Goal: Task Accomplishment & Management: Complete application form

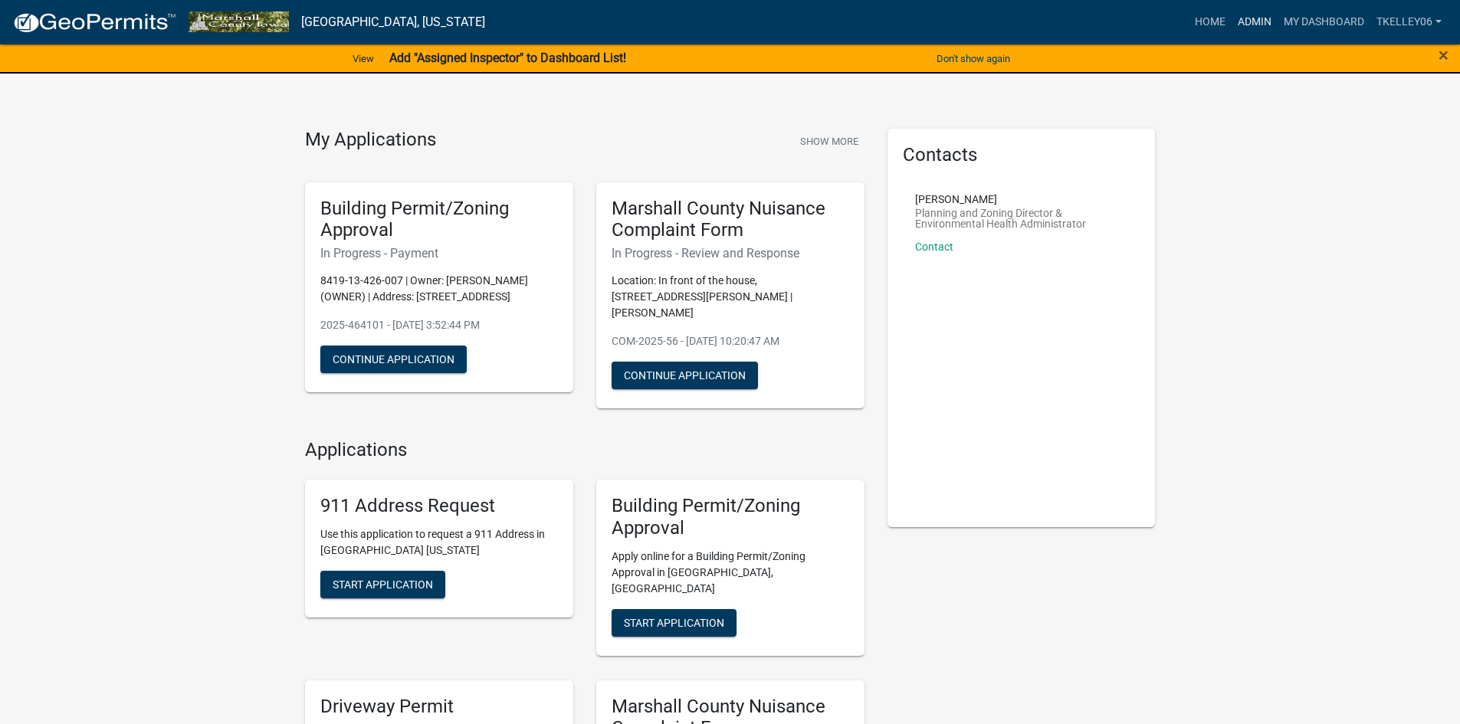
click at [1250, 25] on link "Admin" at bounding box center [1255, 22] width 46 height 29
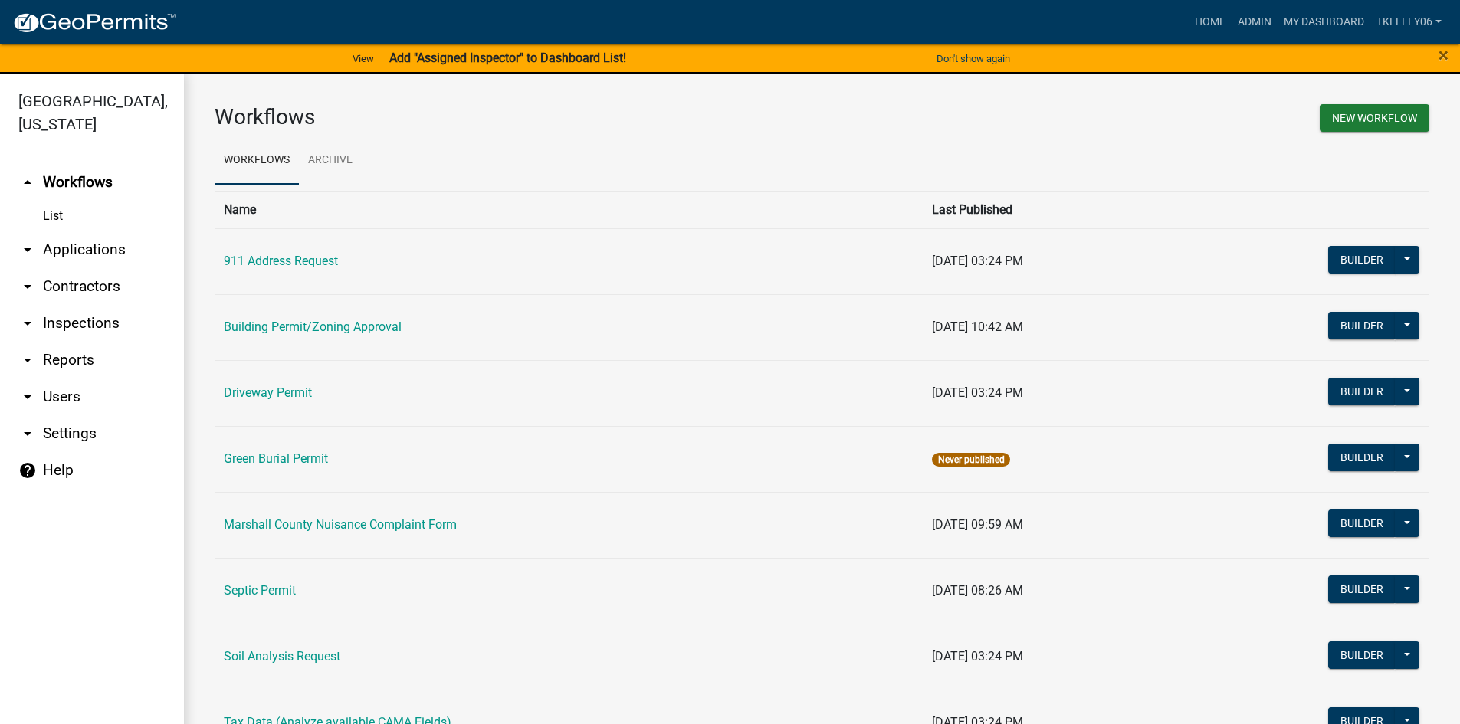
click at [118, 231] on link "arrow_drop_down Applications" at bounding box center [92, 249] width 184 height 37
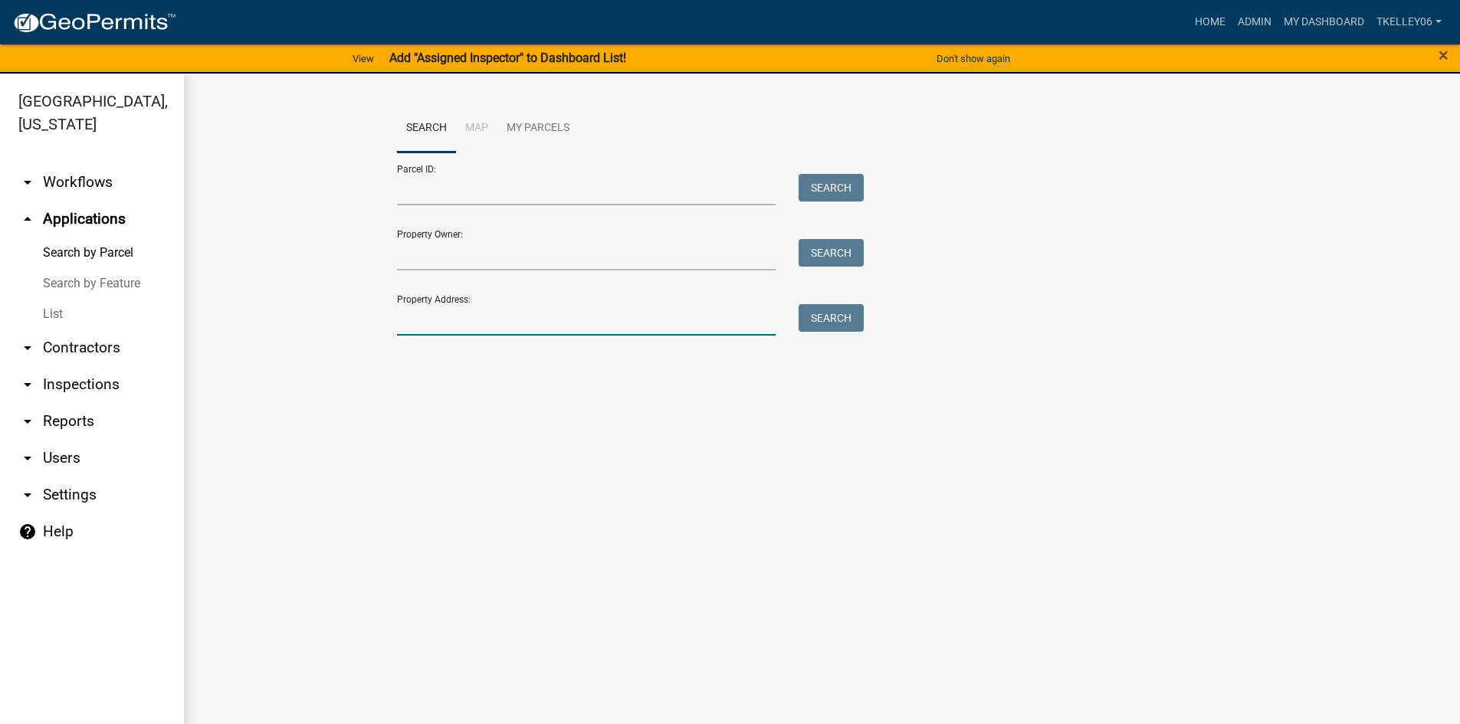
click at [446, 323] on input "Property Address:" at bounding box center [586, 319] width 379 height 31
click at [1243, 20] on link "Admin" at bounding box center [1255, 22] width 46 height 29
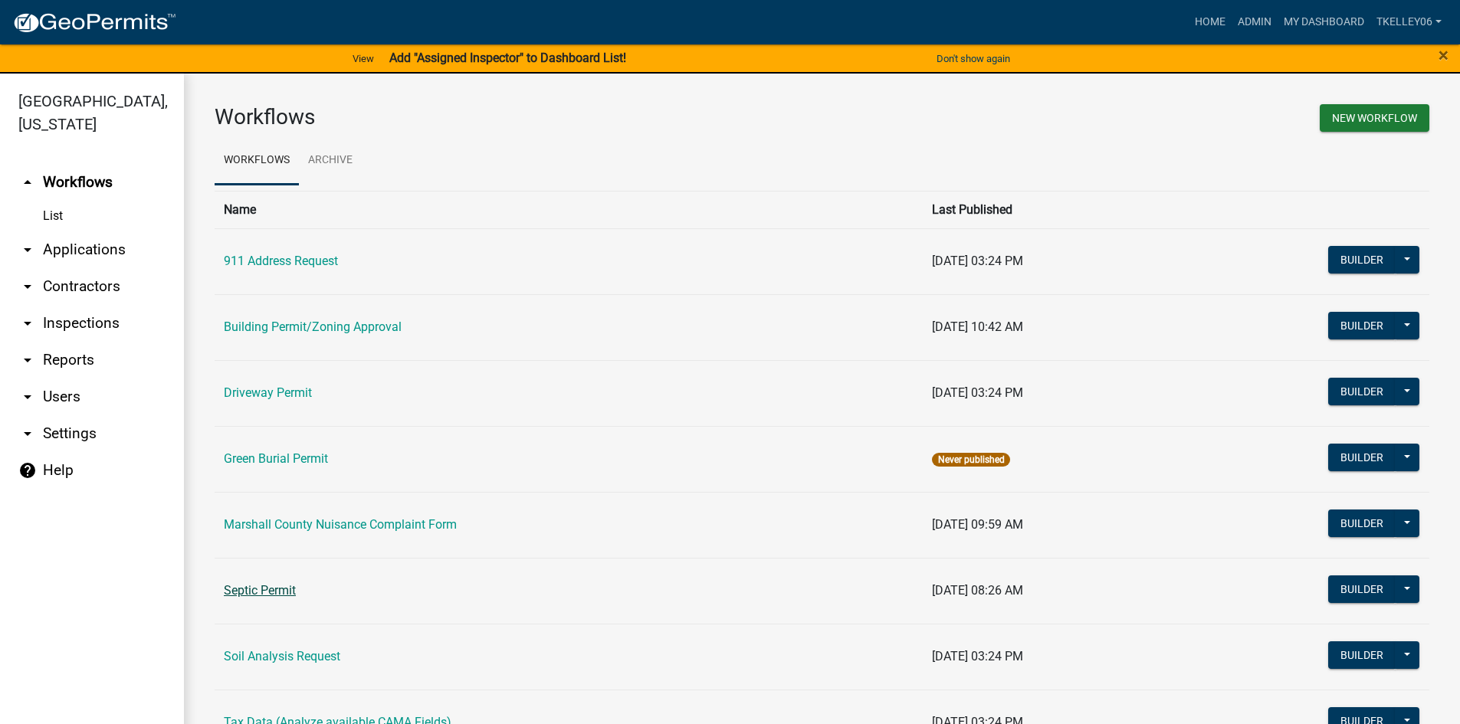
click at [261, 589] on link "Septic Permit" at bounding box center [260, 590] width 72 height 15
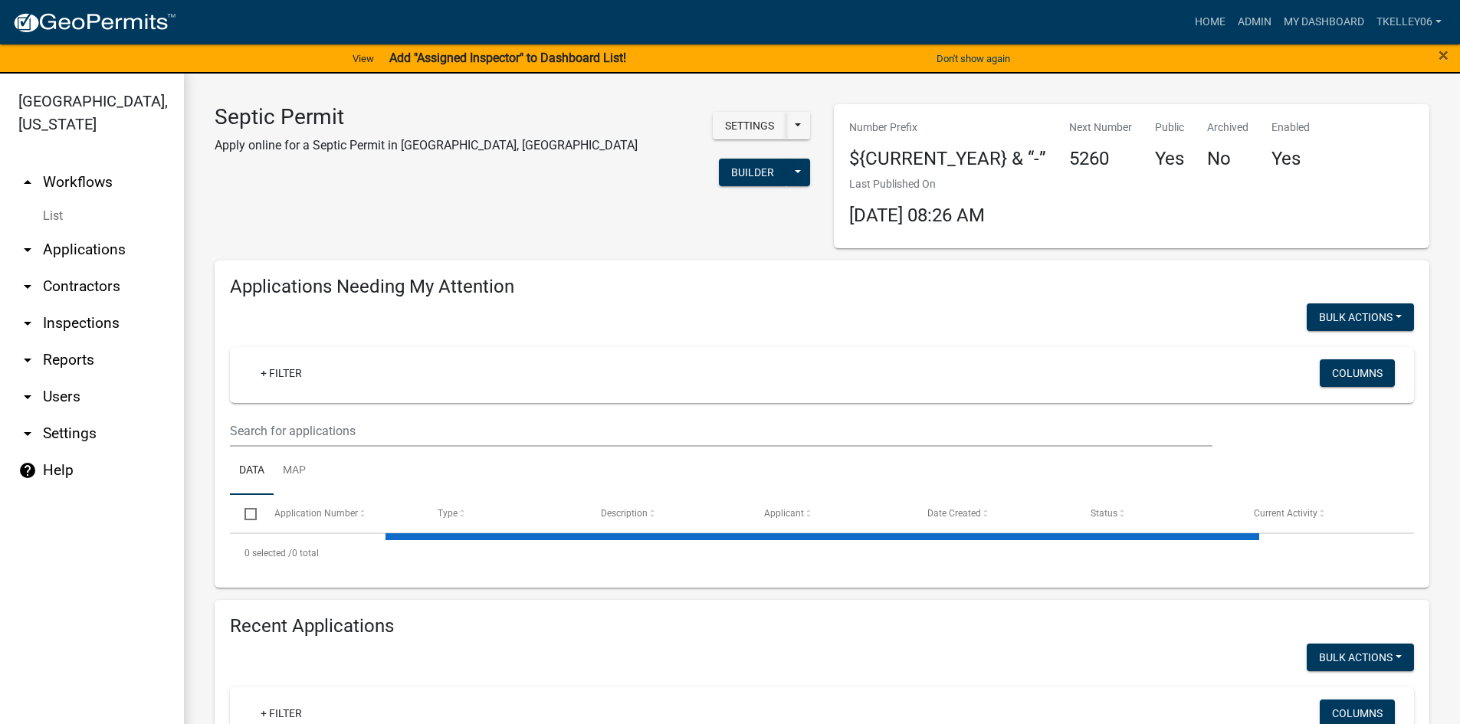
select select "3: 100"
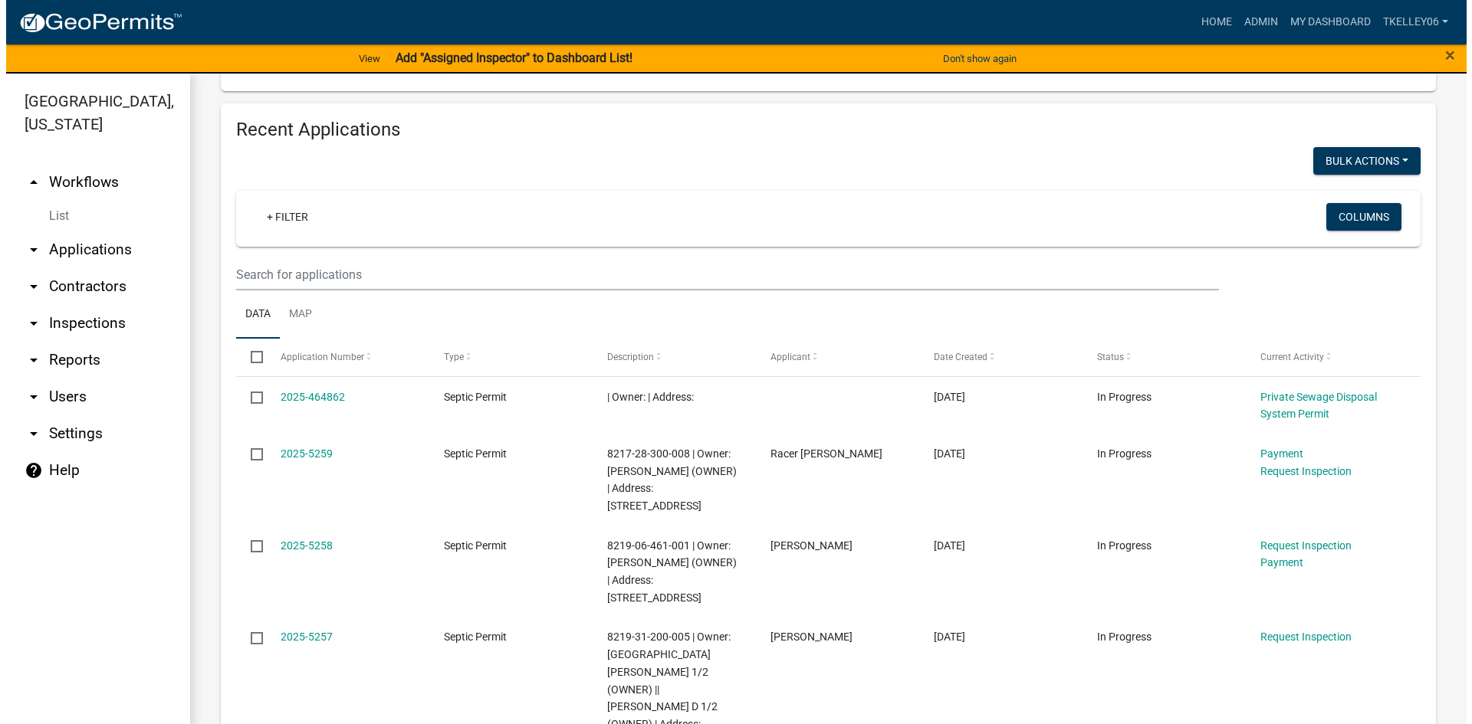
scroll to position [767, 0]
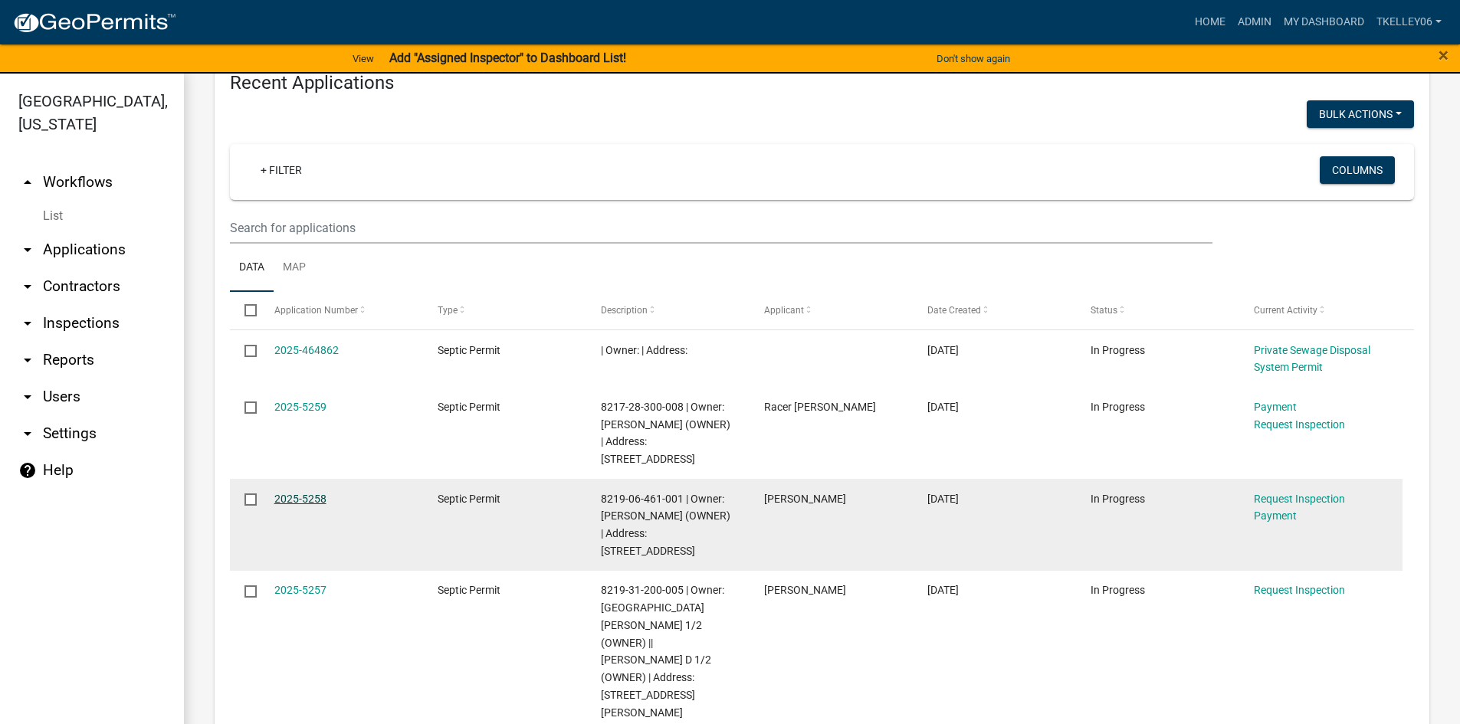
click at [306, 493] on link "2025-5258" at bounding box center [300, 499] width 52 height 12
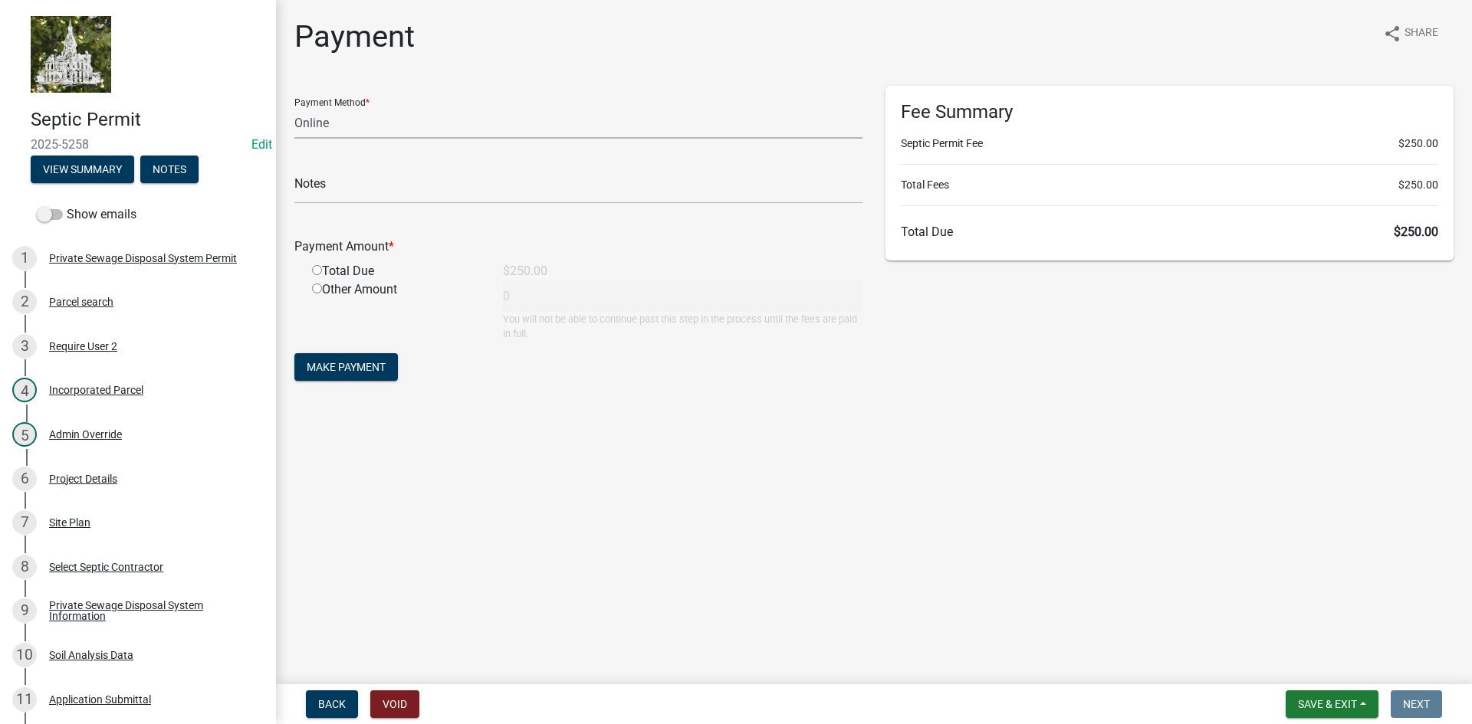
click at [346, 119] on select "Credit Card POS Check Cash Online" at bounding box center [578, 122] width 568 height 31
select select "1: 0"
click at [294, 107] on select "Credit Card POS Check Cash Online" at bounding box center [578, 122] width 568 height 31
click at [329, 191] on input "text" at bounding box center [578, 187] width 568 height 31
type input "014001"
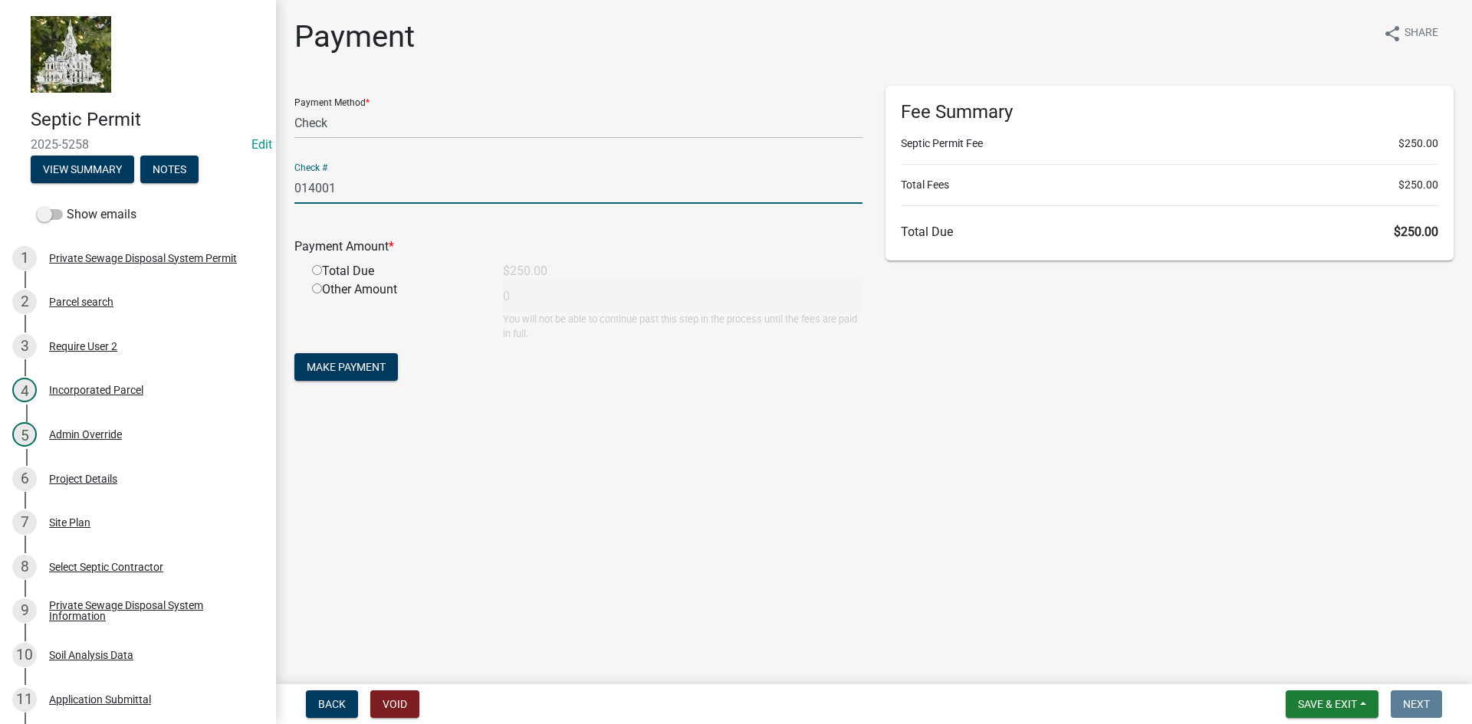
click at [317, 266] on input "radio" at bounding box center [317, 270] width 10 height 10
radio input "true"
type input "250"
click at [357, 367] on span "Make Payment" at bounding box center [346, 367] width 79 height 12
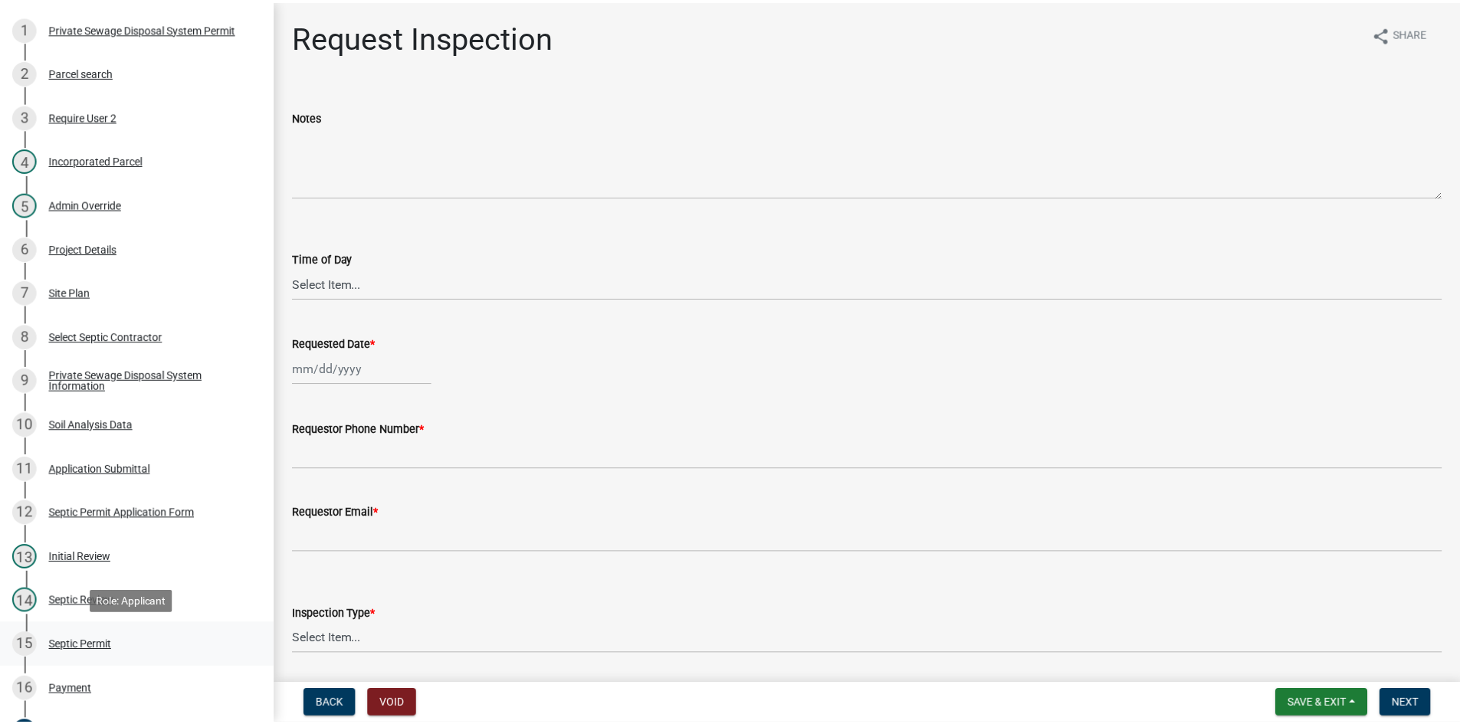
scroll to position [307, 0]
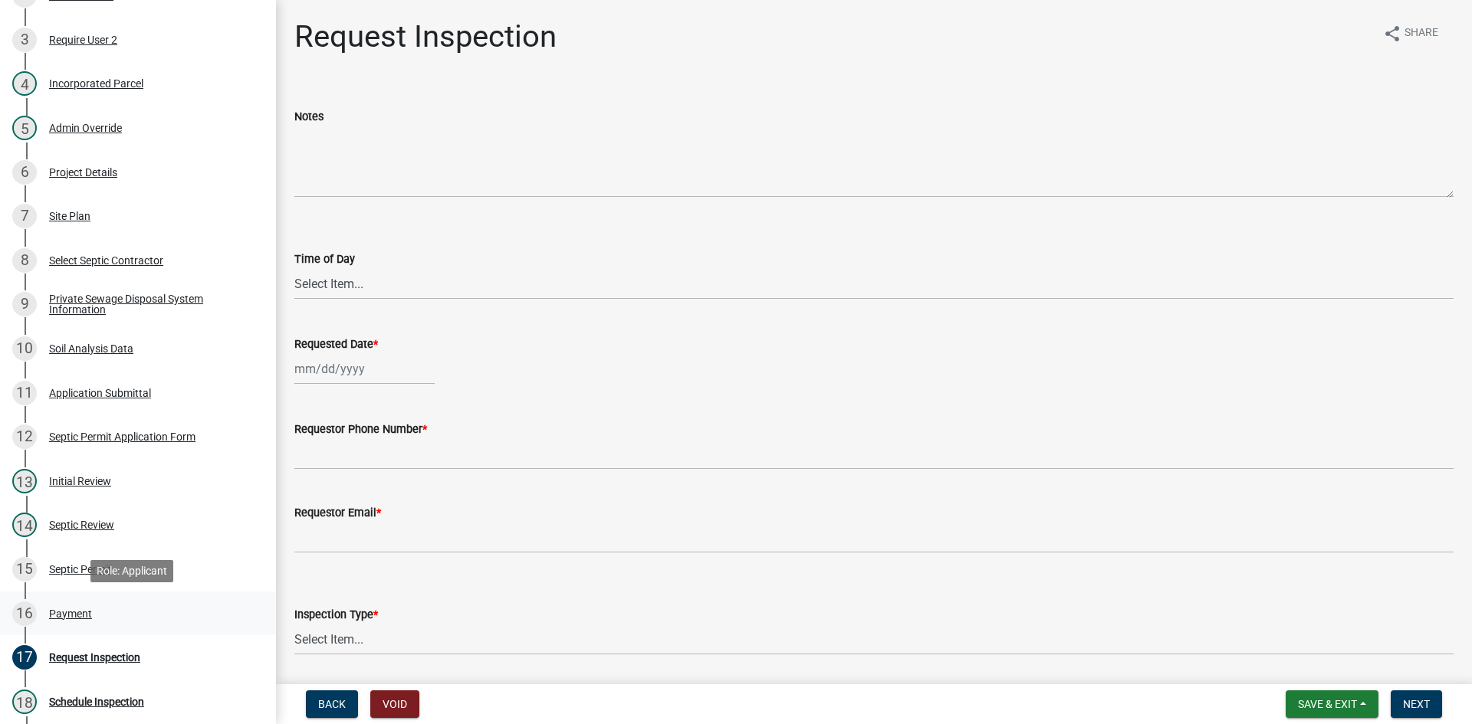
click at [71, 613] on div "Payment" at bounding box center [70, 614] width 43 height 11
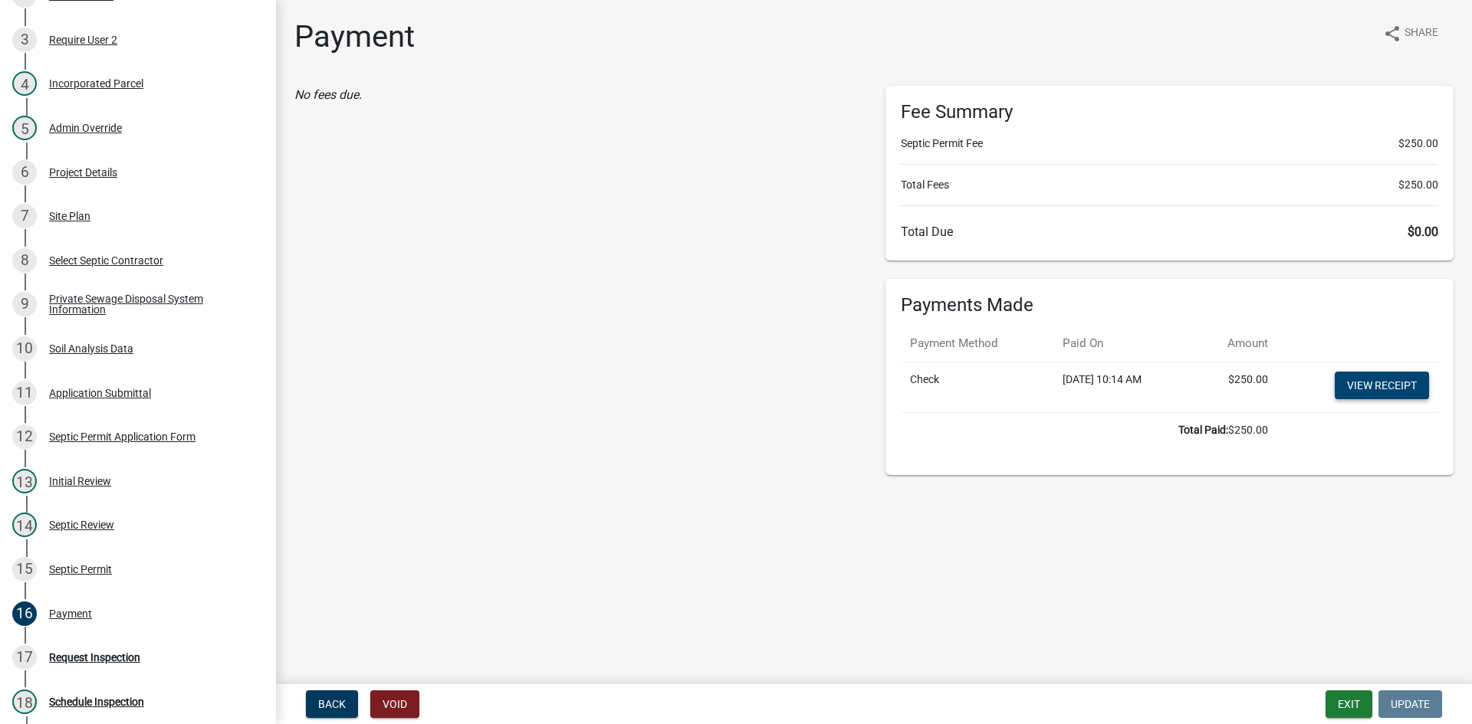
click at [1371, 386] on link "View receipt" at bounding box center [1381, 386] width 94 height 28
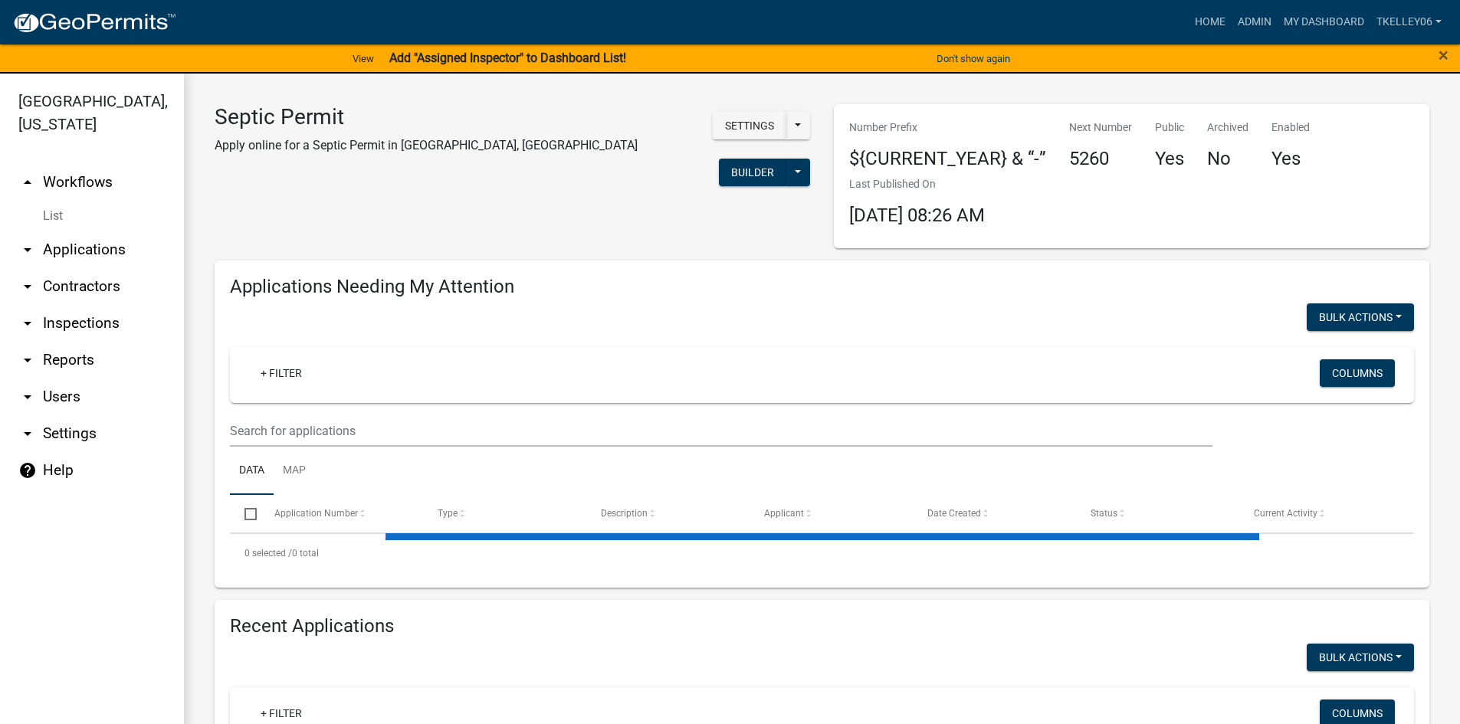
select select "3: 100"
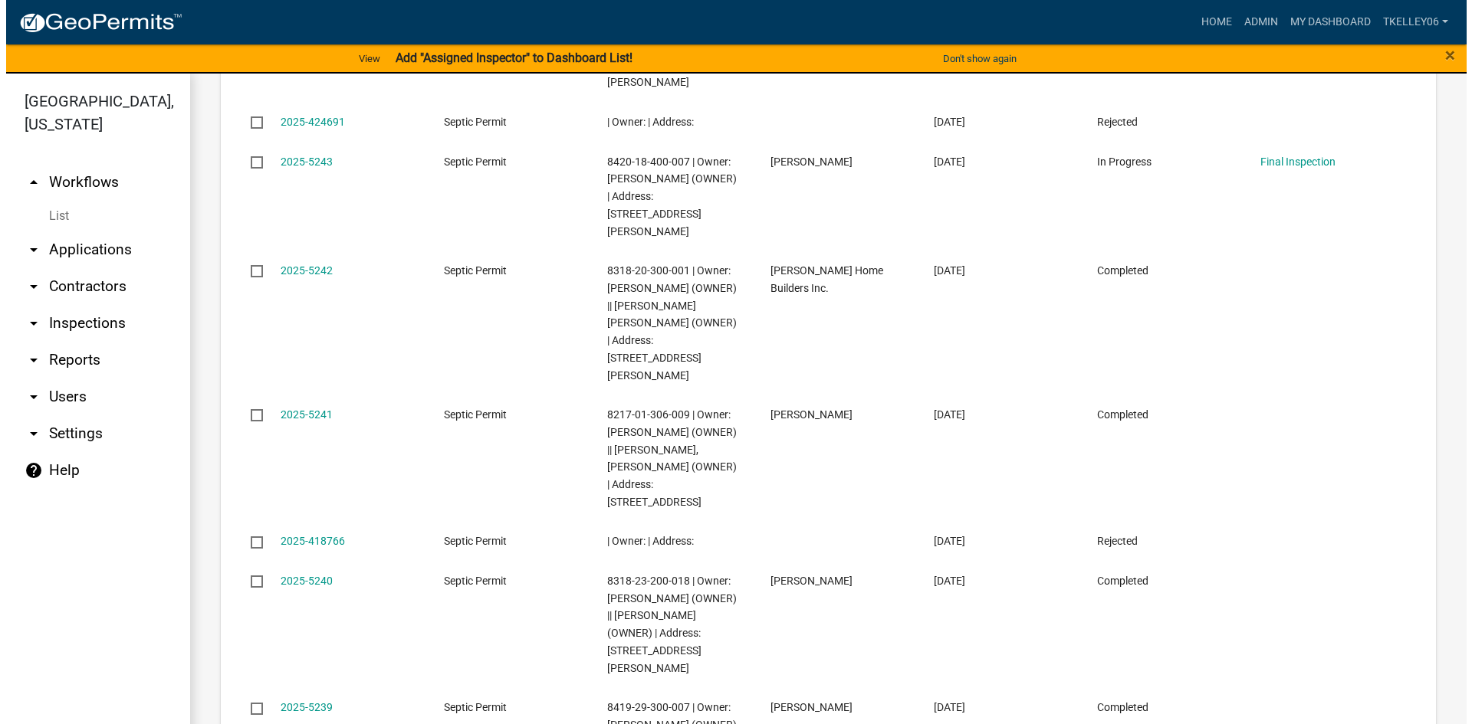
scroll to position [3449, 0]
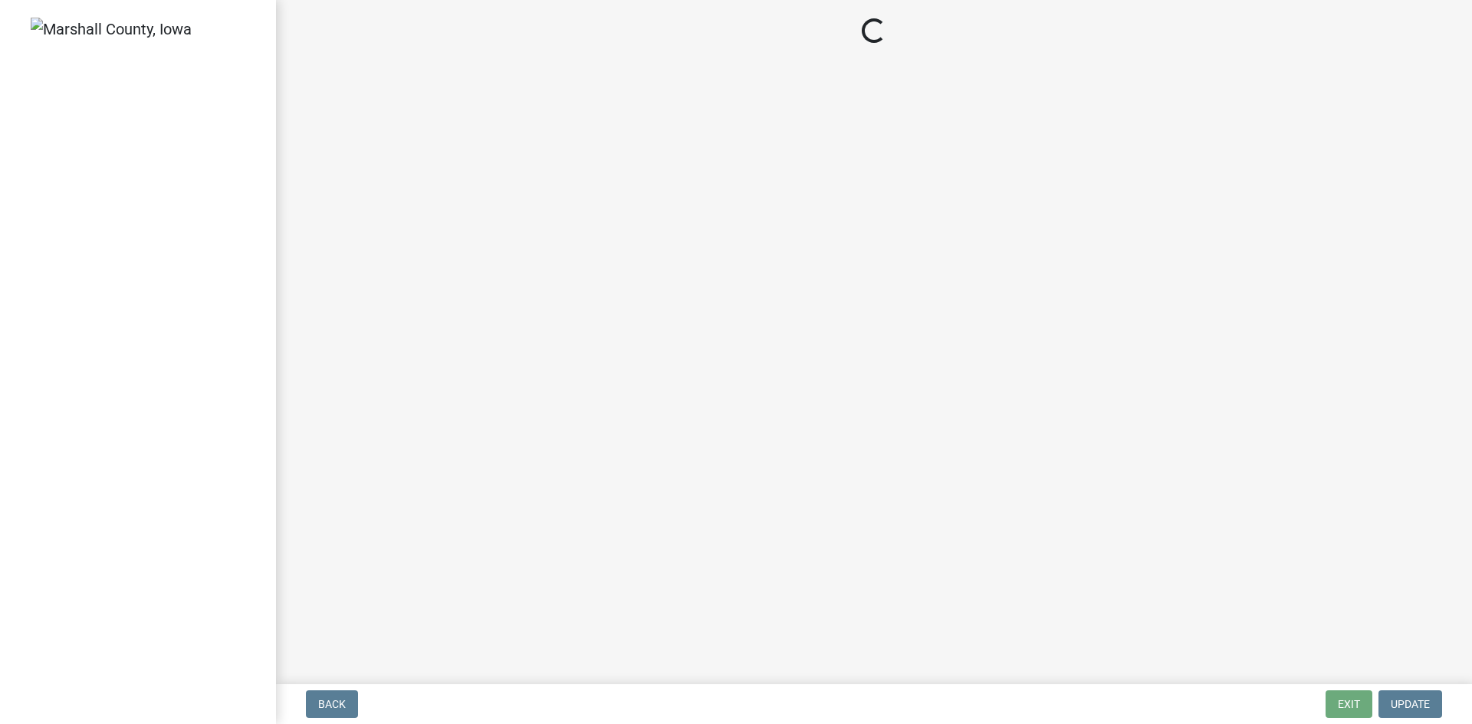
select select "3: 3"
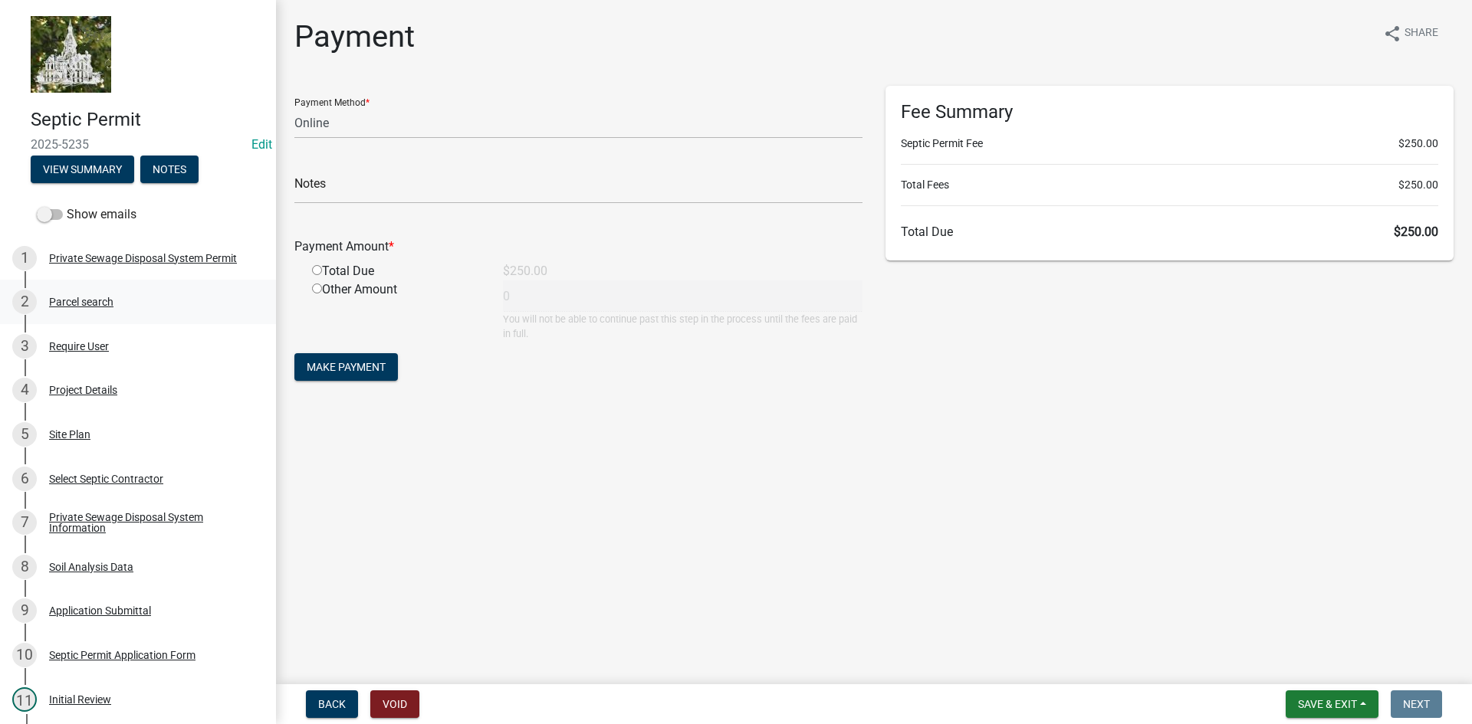
click at [76, 304] on div "Parcel search" at bounding box center [81, 302] width 64 height 11
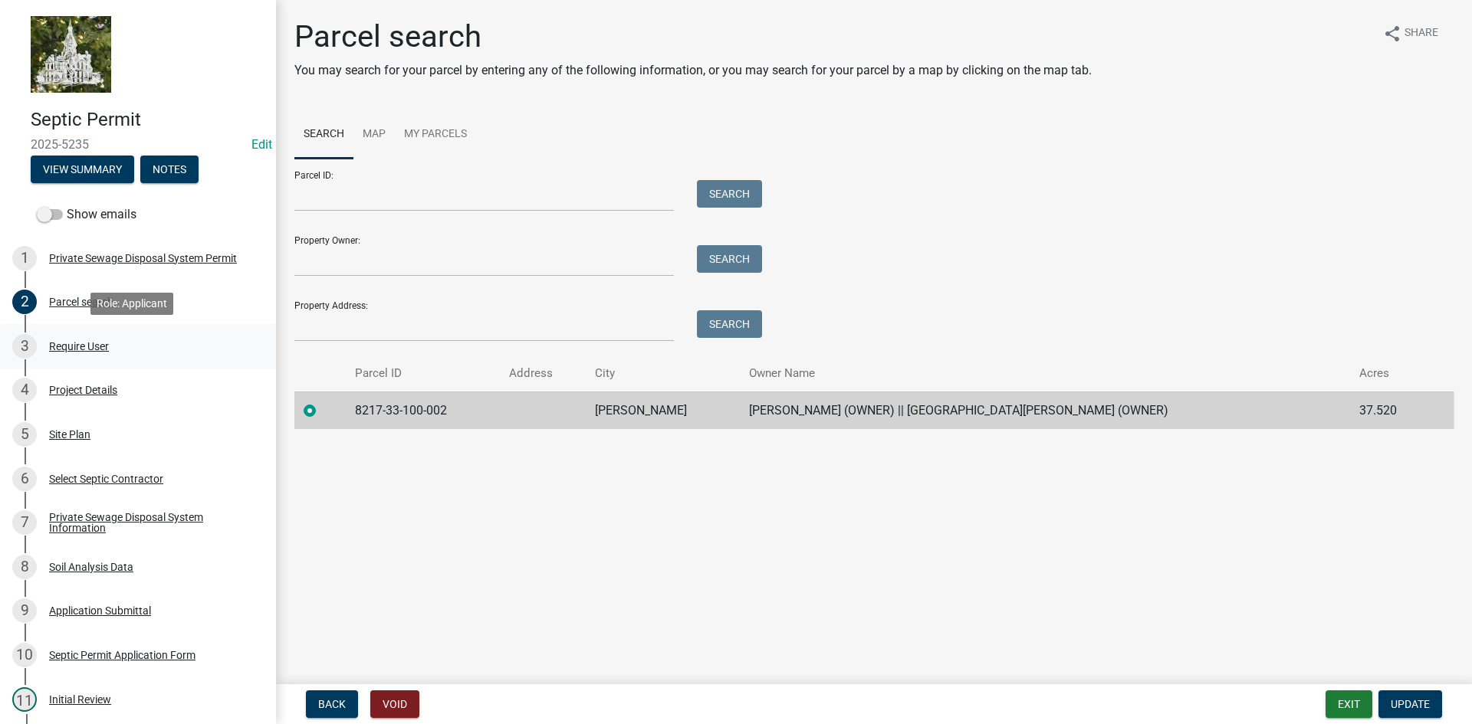
click at [72, 349] on div "Require User" at bounding box center [79, 346] width 60 height 11
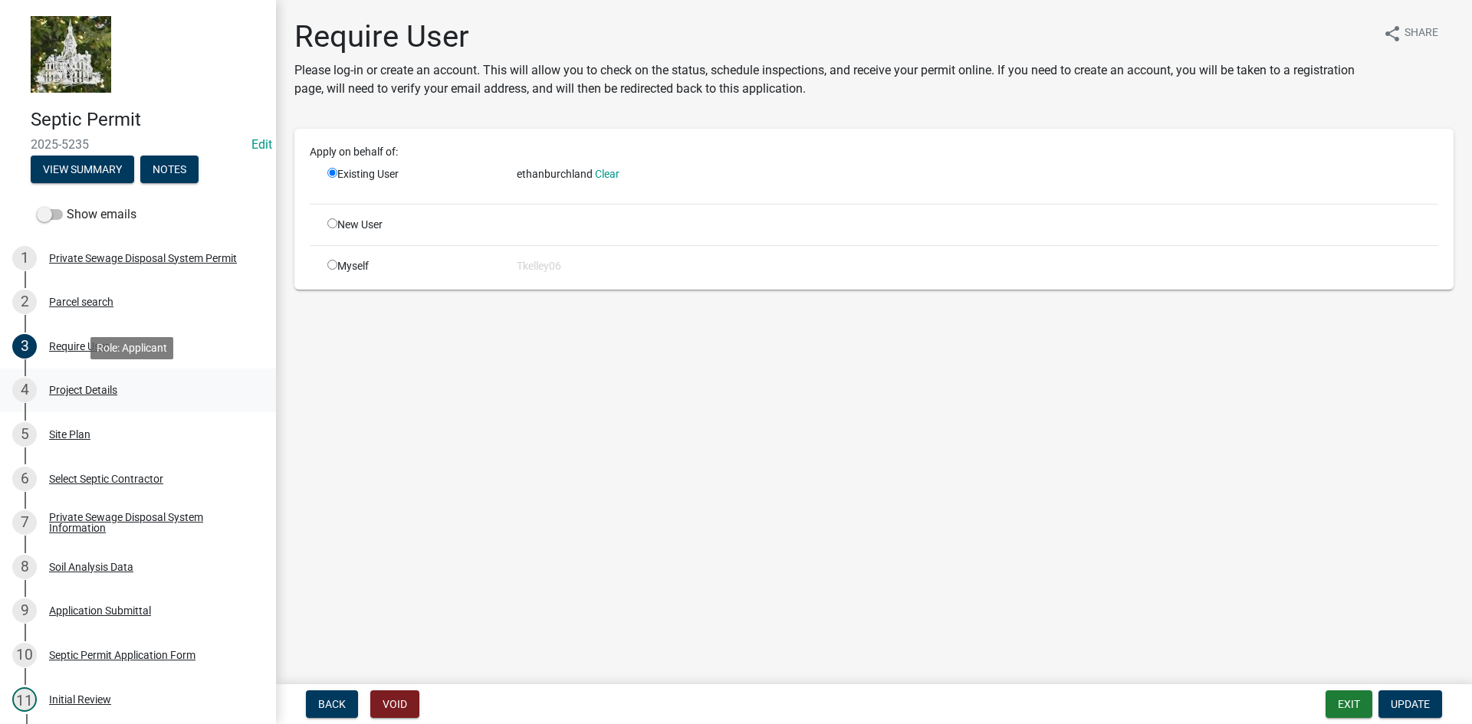
click at [71, 390] on div "Project Details" at bounding box center [83, 390] width 68 height 11
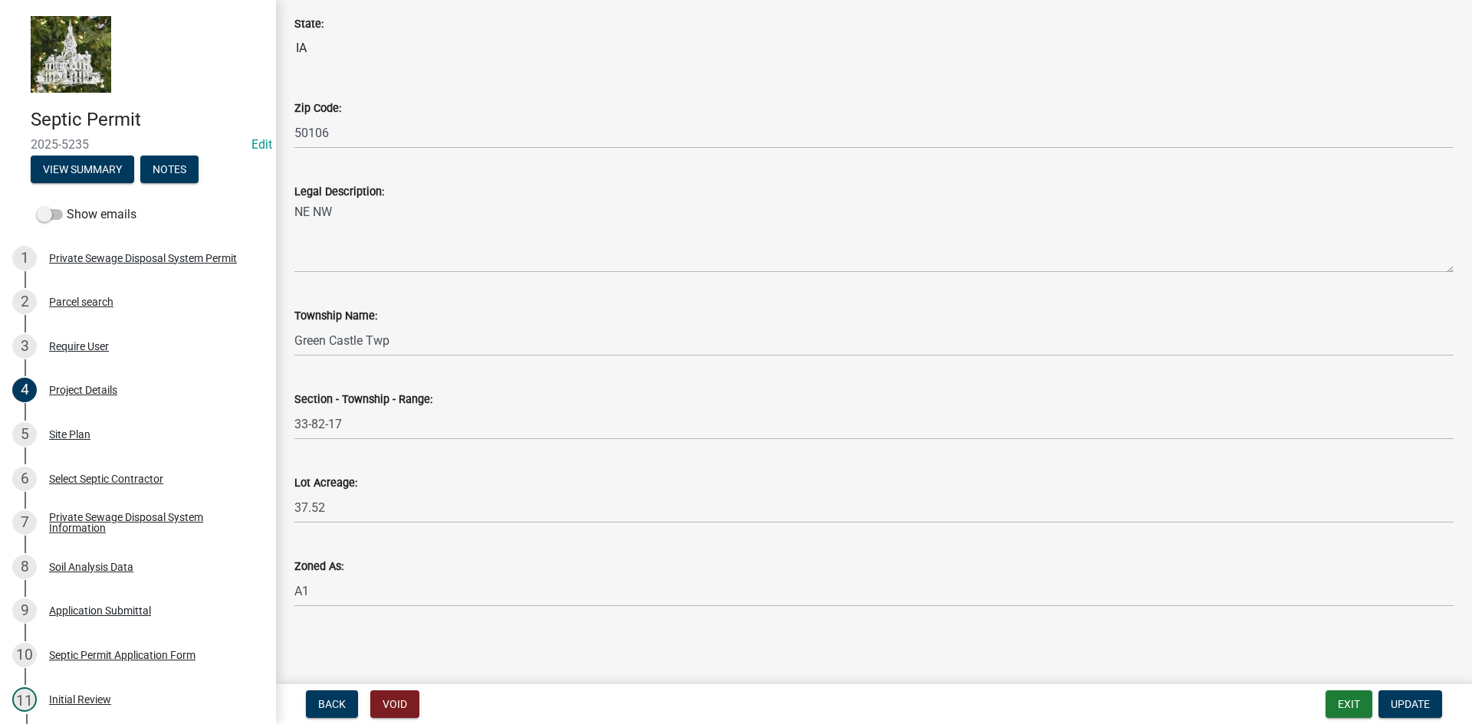
scroll to position [1260, 0]
click at [60, 429] on div "Site Plan" at bounding box center [69, 434] width 41 height 11
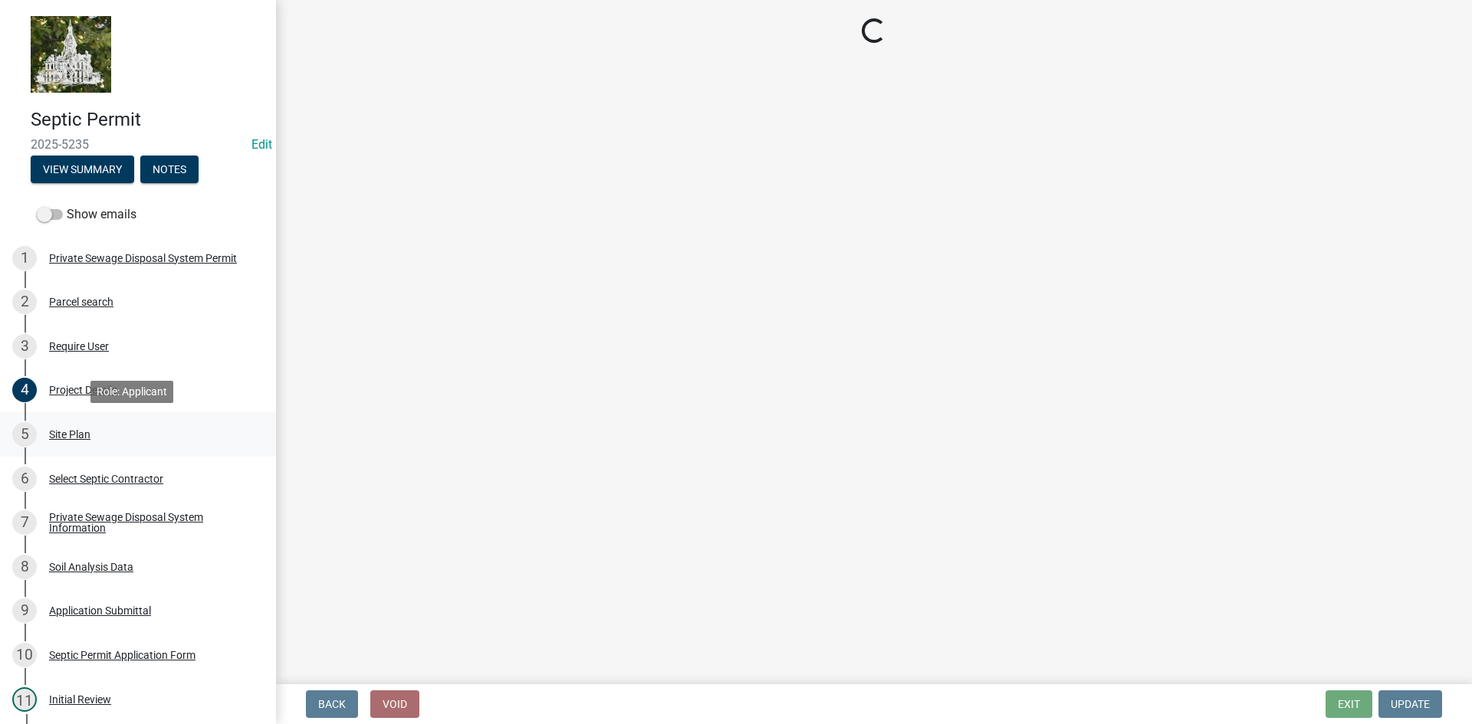
scroll to position [0, 0]
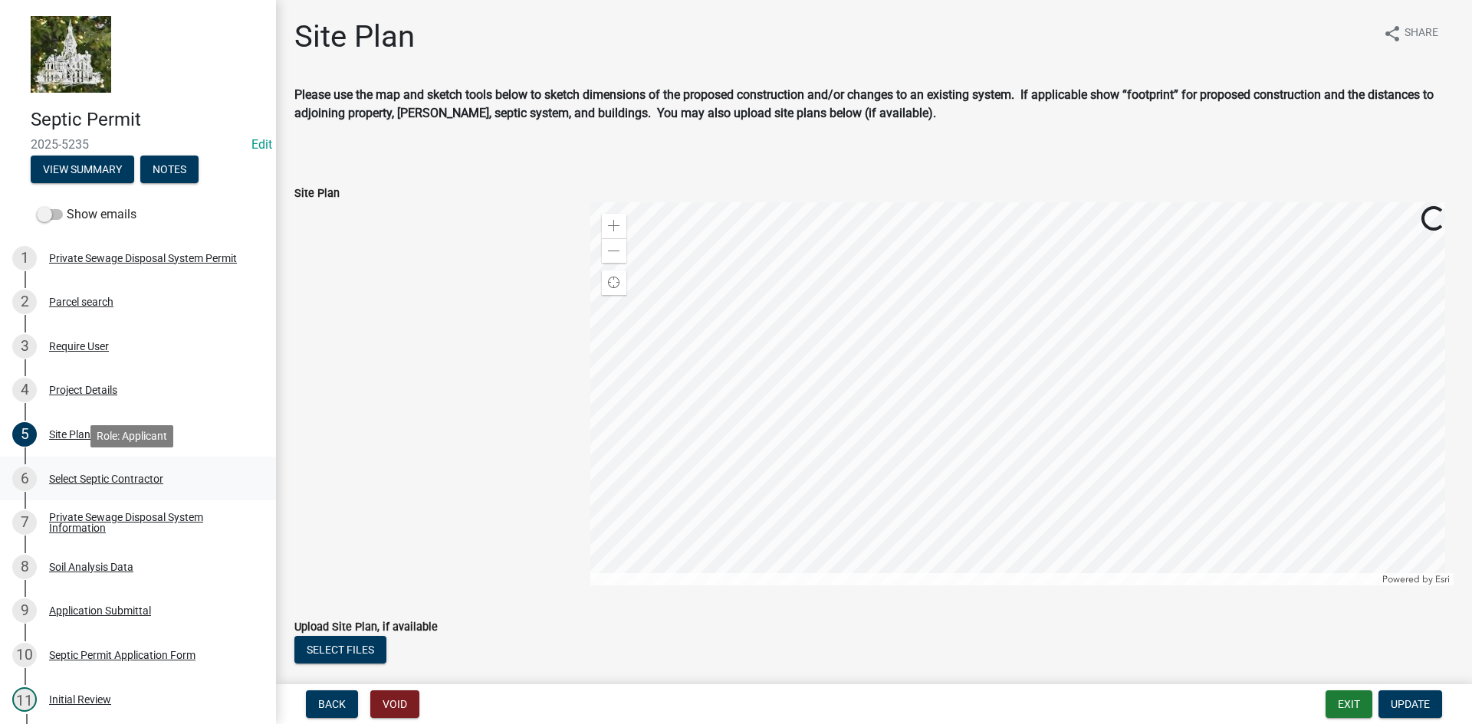
click at [90, 481] on div "Select Septic Contractor" at bounding box center [106, 479] width 114 height 11
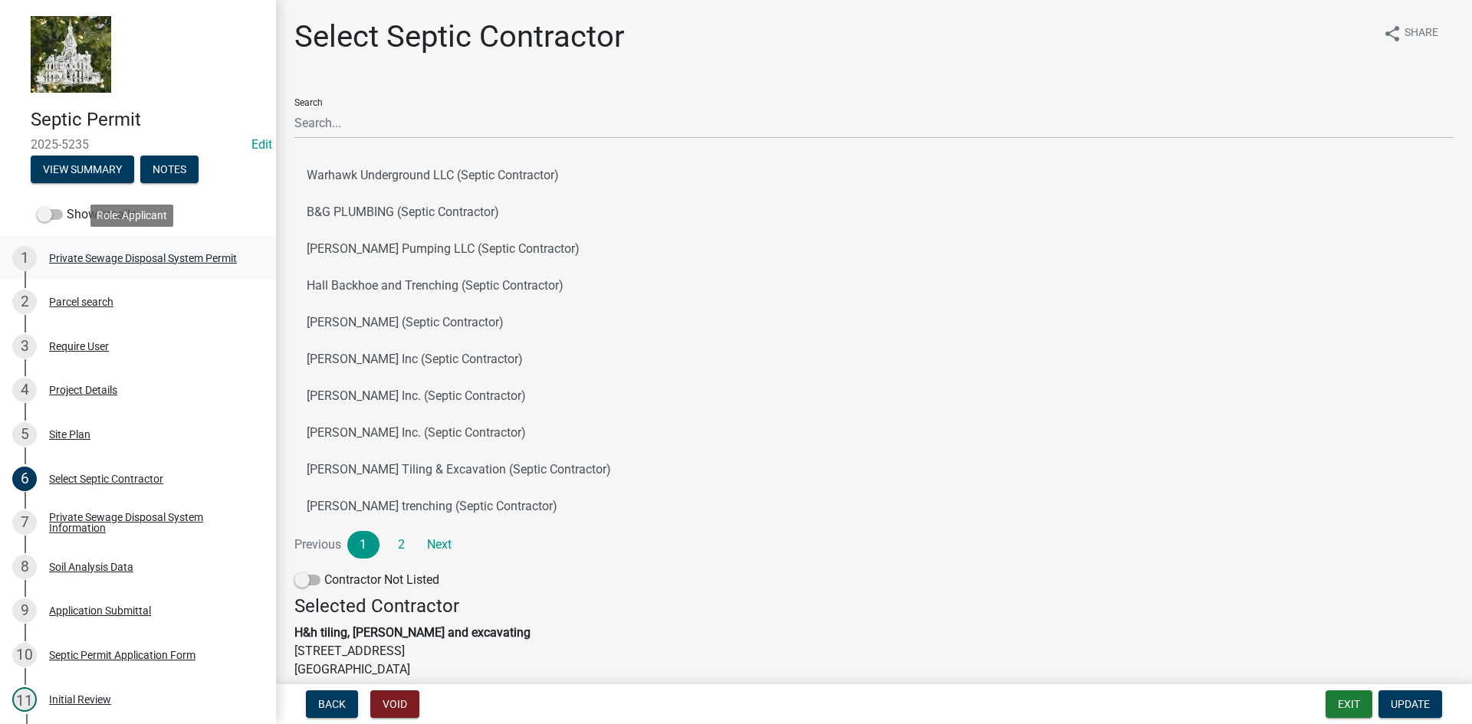
click at [87, 258] on div "Private Sewage Disposal System Permit" at bounding box center [143, 258] width 188 height 11
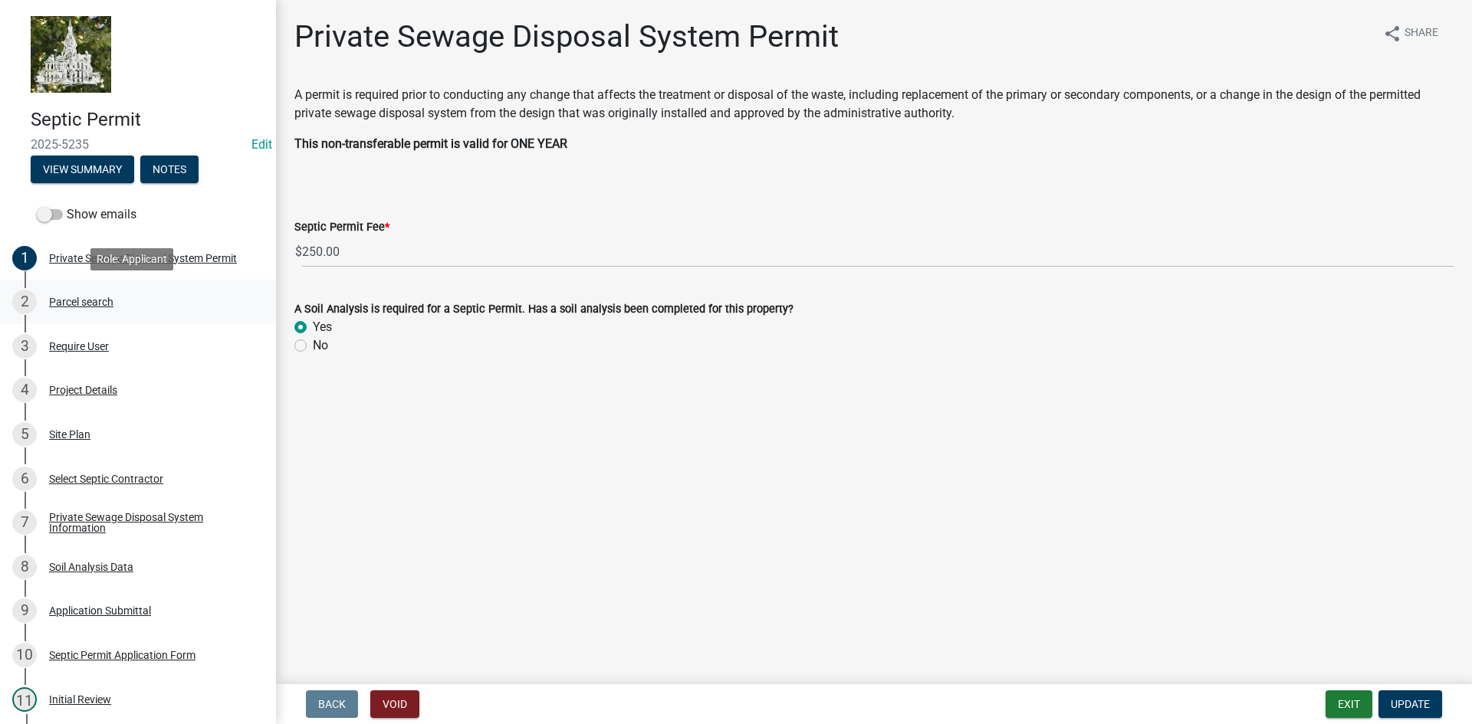
click at [80, 300] on div "Parcel search" at bounding box center [81, 302] width 64 height 11
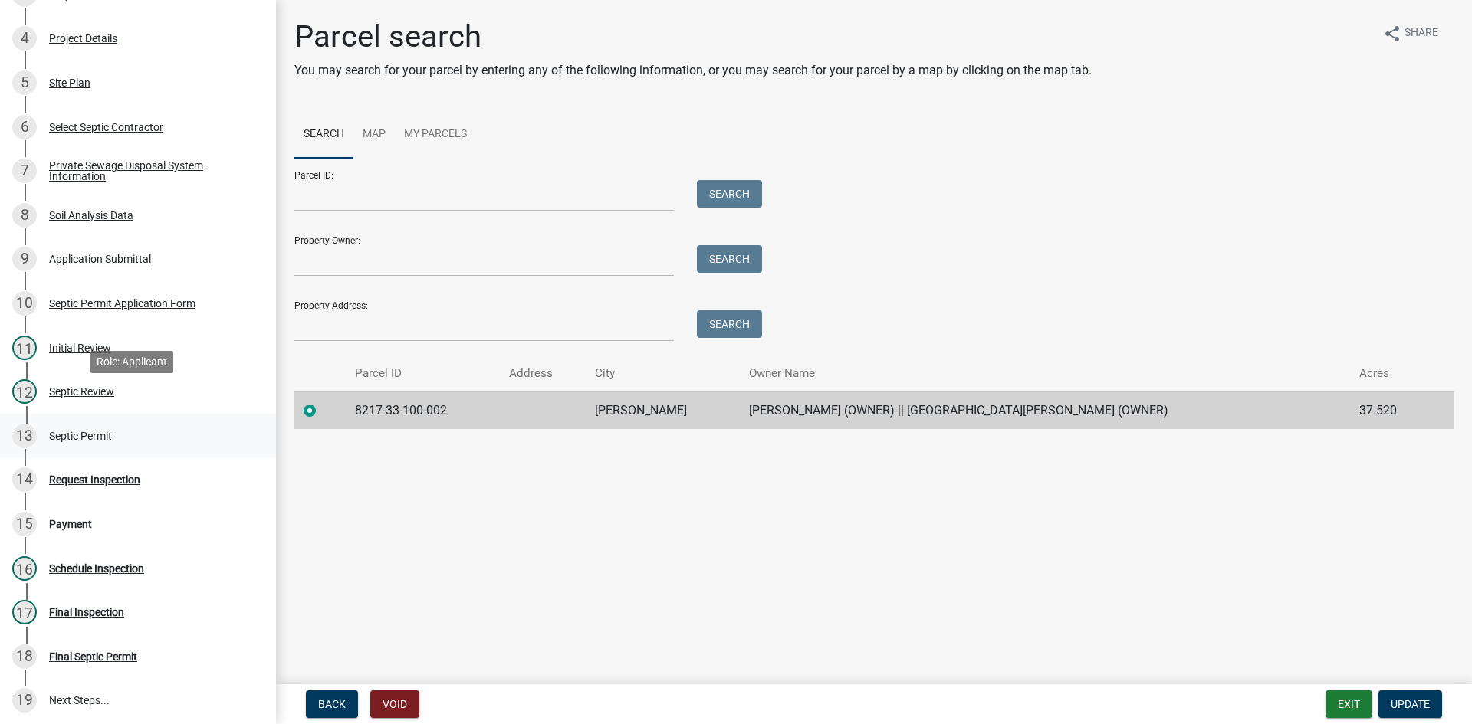
scroll to position [383, 0]
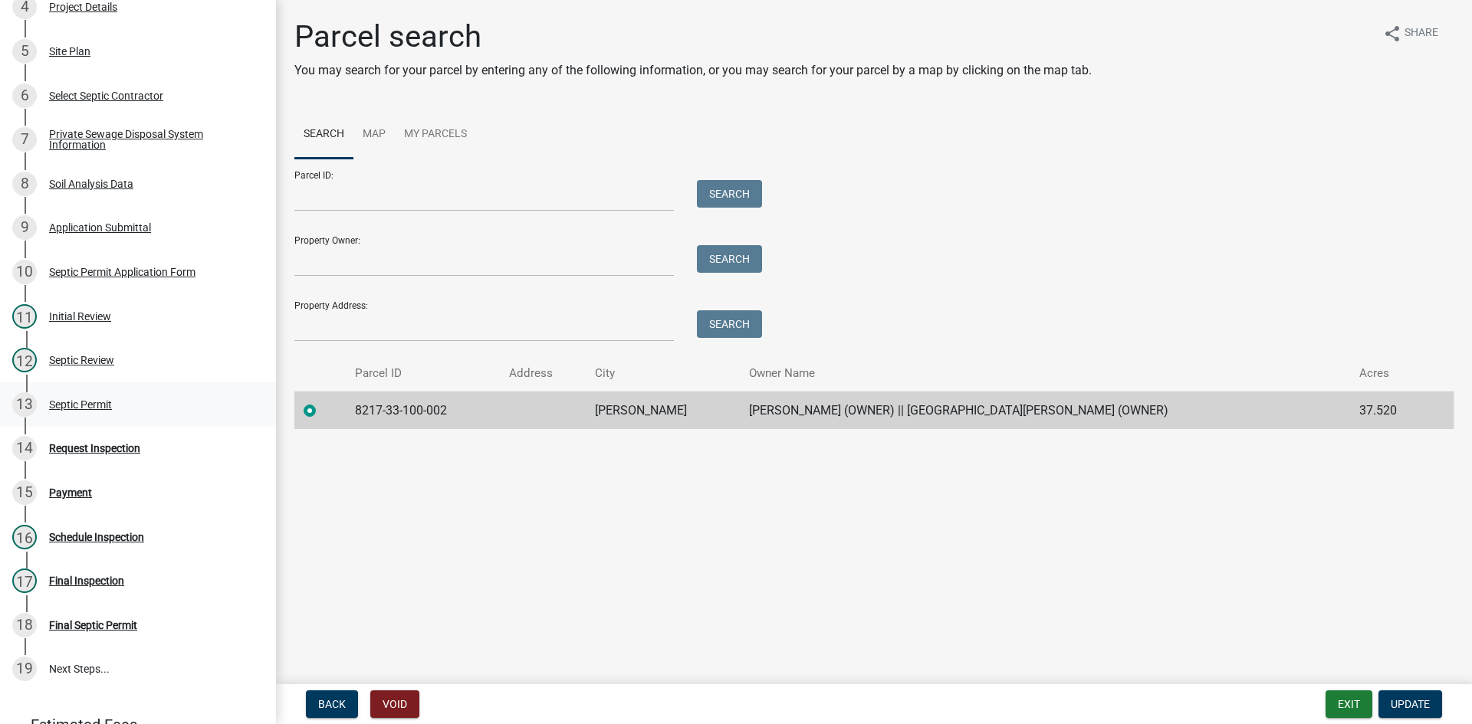
click at [90, 407] on div "Septic Permit" at bounding box center [80, 404] width 63 height 11
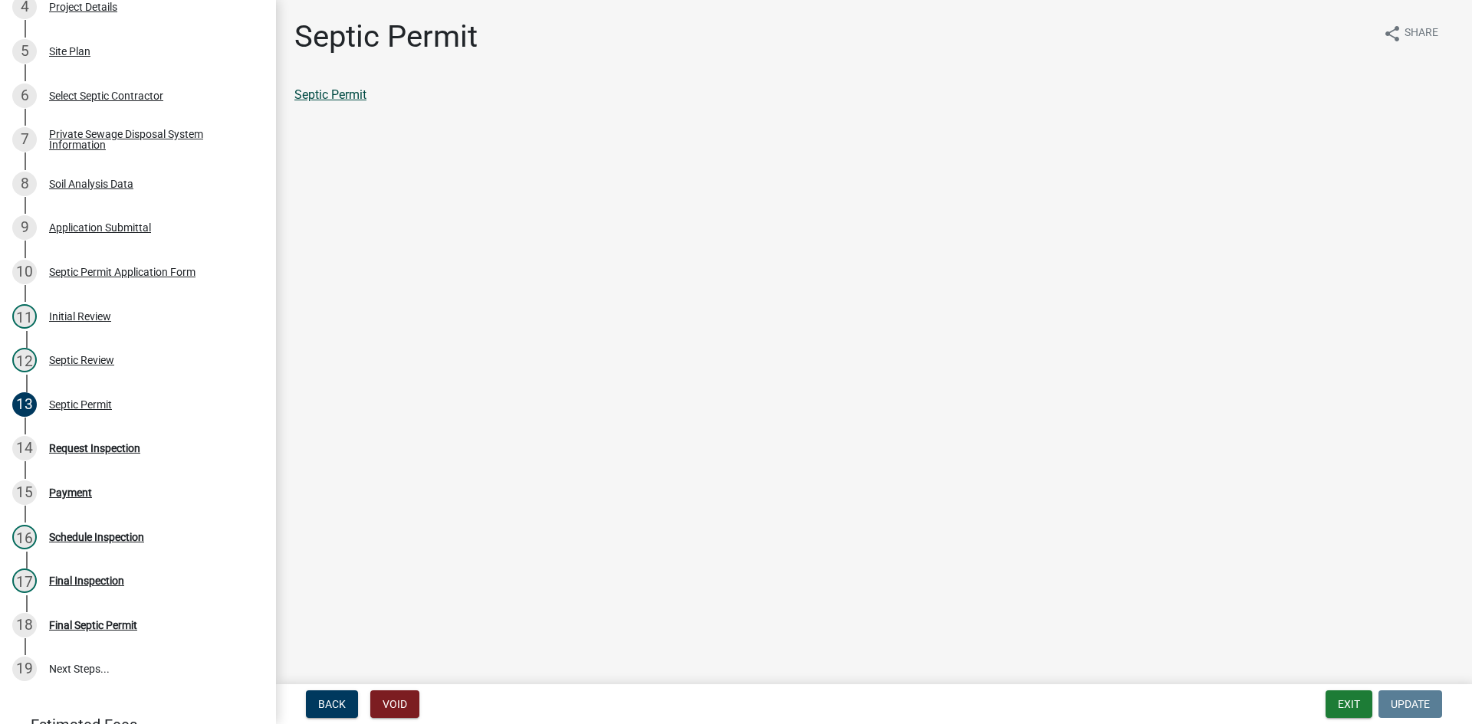
click at [346, 94] on link "Septic Permit" at bounding box center [330, 94] width 72 height 15
